Goal: Transaction & Acquisition: Purchase product/service

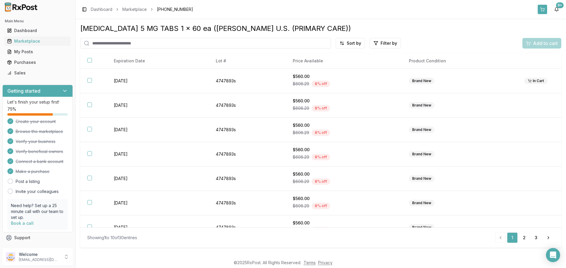
click at [544, 10] on button at bounding box center [541, 9] width 9 height 9
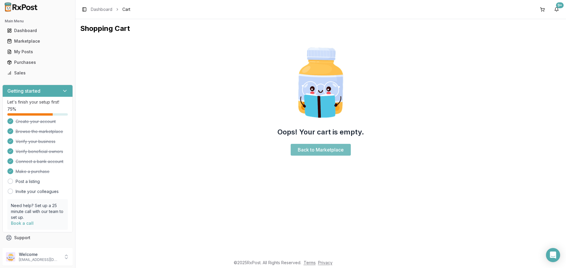
click at [328, 152] on link "Back to Marketplace" at bounding box center [321, 150] width 60 height 12
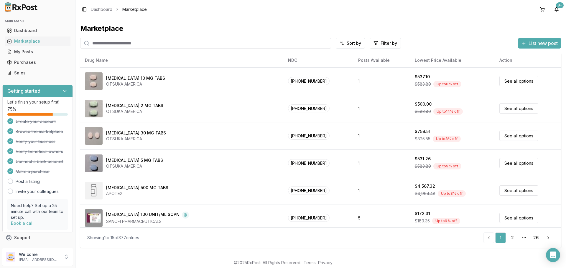
click at [135, 44] on input "search" at bounding box center [205, 43] width 251 height 11
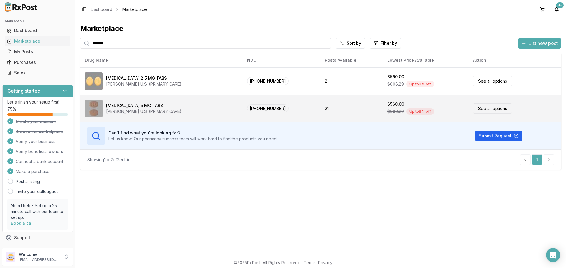
type input "*******"
click at [488, 108] on link "See all options" at bounding box center [492, 108] width 39 height 10
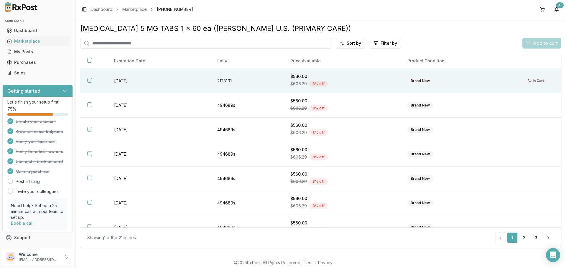
click at [90, 81] on button "button" at bounding box center [89, 80] width 5 height 5
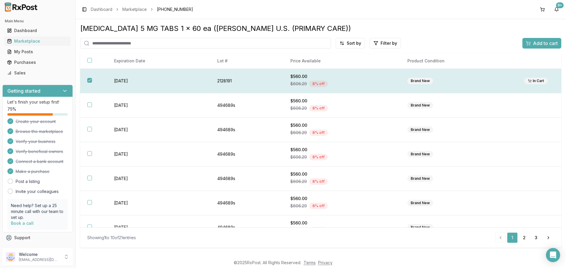
click at [535, 78] on div "In Cart" at bounding box center [536, 81] width 24 height 6
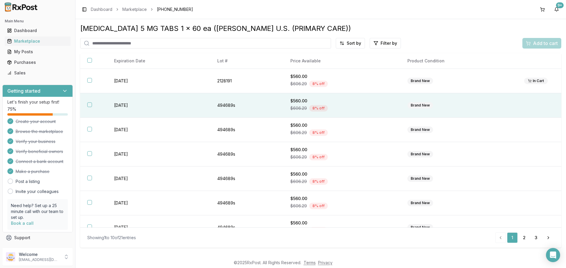
click at [90, 104] on button "button" at bounding box center [89, 105] width 5 height 5
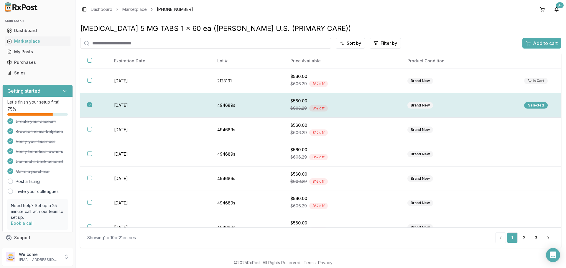
click at [524, 105] on div "Selected" at bounding box center [536, 105] width 24 height 6
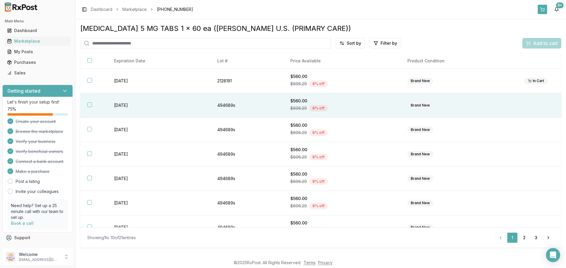
click at [542, 10] on button at bounding box center [541, 9] width 9 height 9
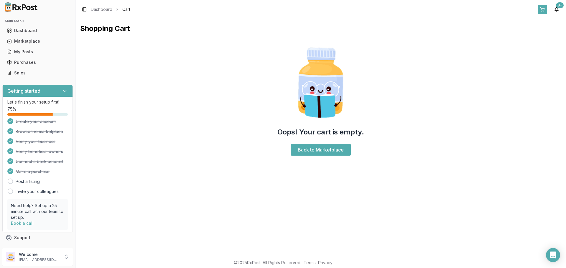
click at [541, 9] on button at bounding box center [541, 9] width 9 height 9
click at [22, 39] on div "Marketplace" at bounding box center [37, 41] width 61 height 6
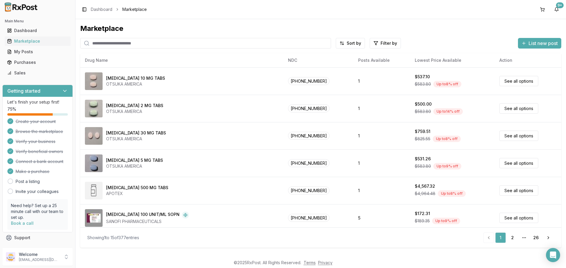
click at [141, 43] on input "search" at bounding box center [205, 43] width 251 height 11
type input "*******"
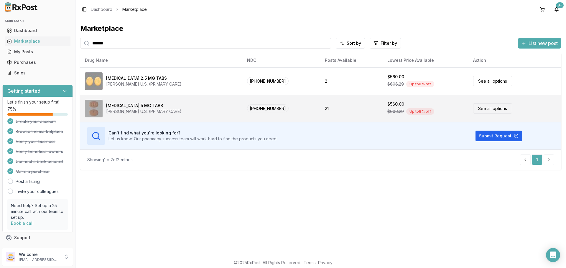
click at [499, 107] on link "See all options" at bounding box center [492, 108] width 39 height 10
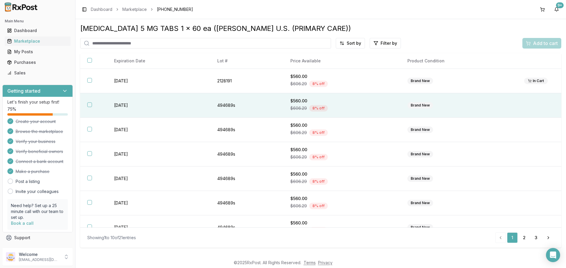
click at [90, 104] on button "button" at bounding box center [89, 105] width 5 height 5
click at [539, 42] on span "Add to cart" at bounding box center [545, 43] width 25 height 7
